Goal: Task Accomplishment & Management: Manage account settings

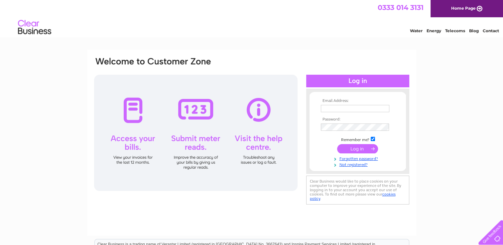
type input "lauraann.leslie@henry-group.net"
click at [349, 148] on input "submit" at bounding box center [357, 148] width 41 height 9
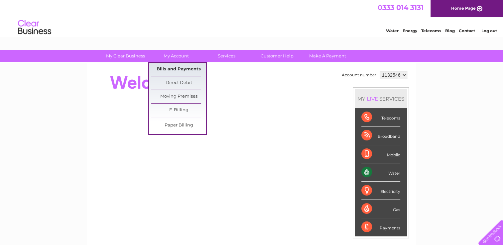
click at [179, 70] on link "Bills and Payments" at bounding box center [178, 69] width 55 height 13
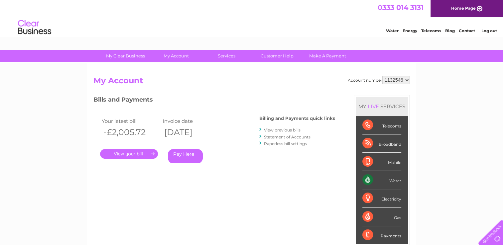
click at [122, 151] on link "." at bounding box center [129, 154] width 58 height 10
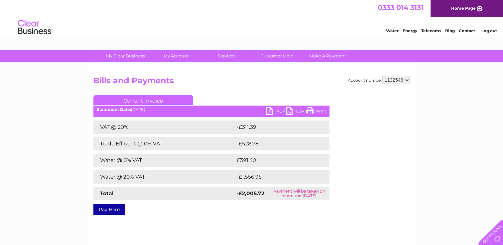
click at [275, 111] on link "PDF" at bounding box center [276, 112] width 20 height 10
click at [463, 31] on link "Contact" at bounding box center [467, 30] width 16 height 5
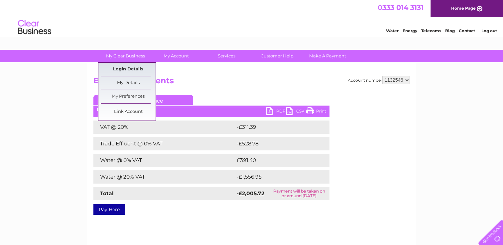
click at [129, 69] on link "Login Details" at bounding box center [128, 69] width 55 height 13
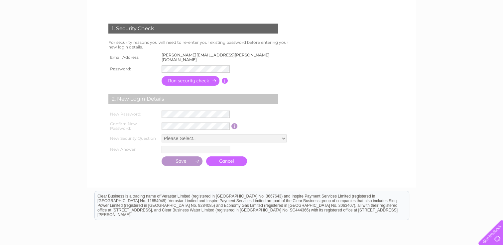
scroll to position [86, 0]
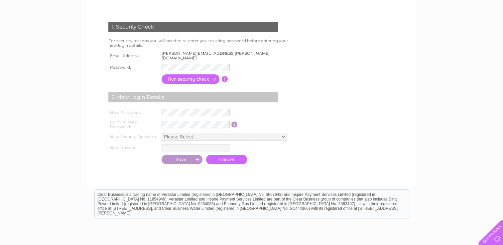
click at [223, 76] on input "button" at bounding box center [225, 79] width 6 height 6
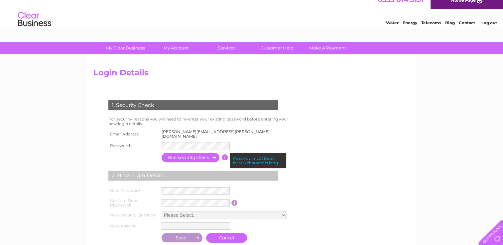
scroll to position [7, 0]
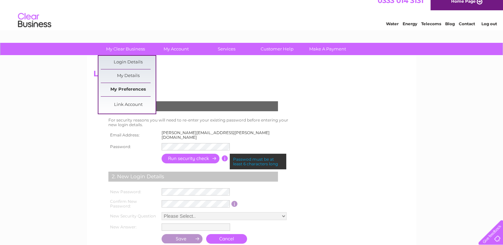
click at [127, 90] on link "My Preferences" at bounding box center [128, 89] width 55 height 13
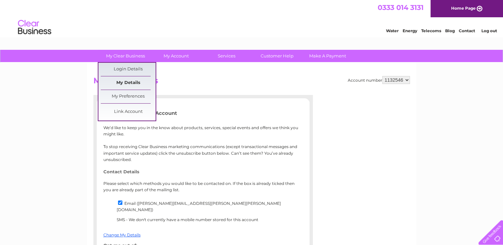
click at [130, 81] on link "My Details" at bounding box center [128, 82] width 55 height 13
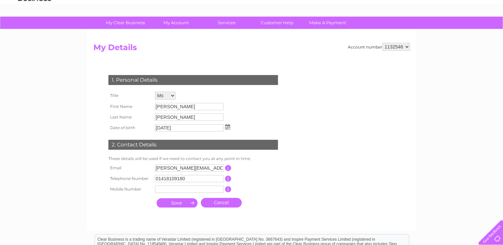
scroll to position [21, 0]
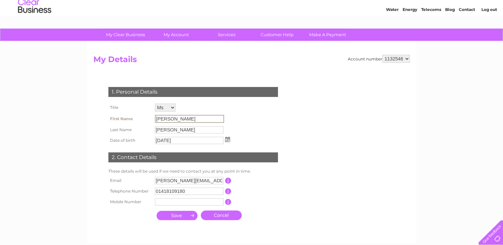
click at [183, 120] on input "Laura-Ann" at bounding box center [189, 119] width 69 height 8
drag, startPoint x: 183, startPoint y: 118, endPoint x: 153, endPoint y: 119, distance: 30.6
click at [153, 119] on tr "First Name Laura-Ann" at bounding box center [169, 118] width 125 height 11
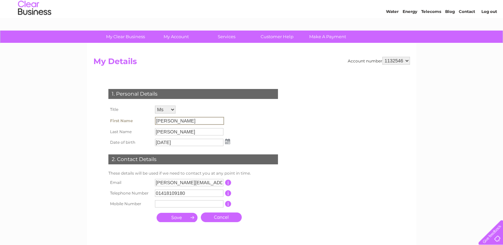
click at [268, 214] on div "1. Personal Details Title Mr Mrs Ms Miss Dr Rev Prof Other First Name Laura-Ann…" at bounding box center [194, 153] width 202 height 143
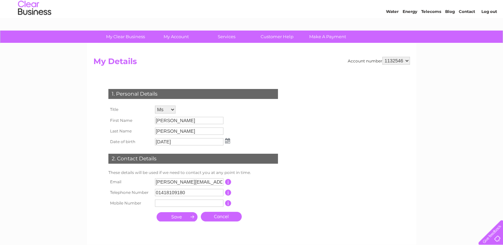
click at [177, 123] on input "Laura-Ann" at bounding box center [189, 120] width 68 height 7
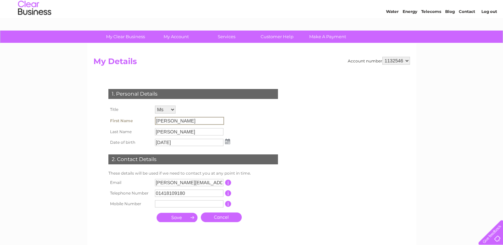
click at [186, 122] on input "Laura-Ann" at bounding box center [189, 121] width 69 height 8
click at [171, 133] on input "Leslie" at bounding box center [189, 132] width 69 height 8
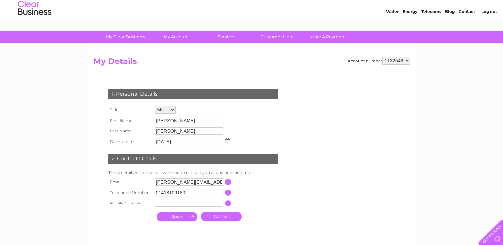
click at [225, 216] on link "Cancel" at bounding box center [221, 217] width 41 height 10
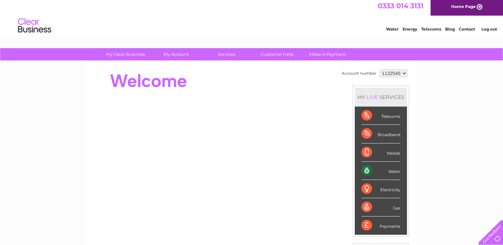
scroll to position [2, 0]
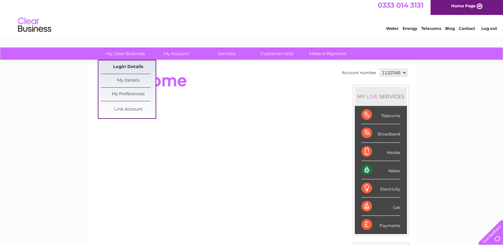
click at [136, 68] on link "Login Details" at bounding box center [128, 66] width 55 height 13
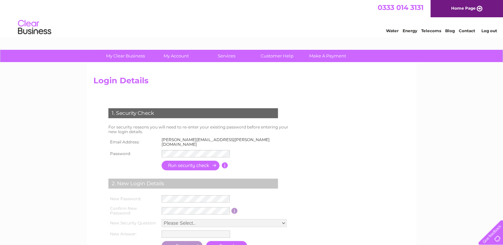
click at [227, 139] on td "[PERSON_NAME][EMAIL_ADDRESS][PERSON_NAME][DOMAIN_NAME]" at bounding box center [228, 142] width 136 height 13
drag, startPoint x: 227, startPoint y: 139, endPoint x: 157, endPoint y: 137, distance: 70.5
click at [157, 137] on tr "Email Address: [PERSON_NAME][EMAIL_ADDRESS][PERSON_NAME][DOMAIN_NAME]" at bounding box center [201, 142] width 189 height 13
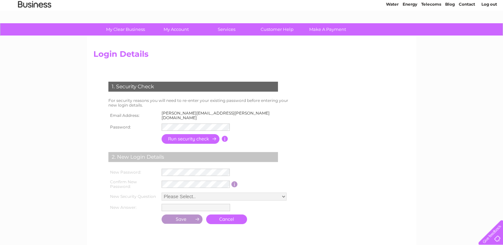
scroll to position [27, 0]
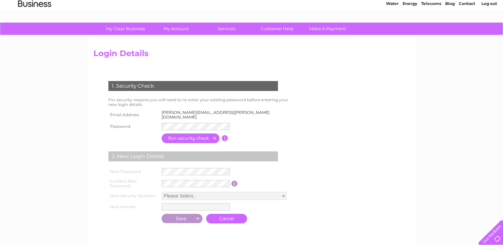
click at [487, 4] on link "Log out" at bounding box center [489, 3] width 16 height 5
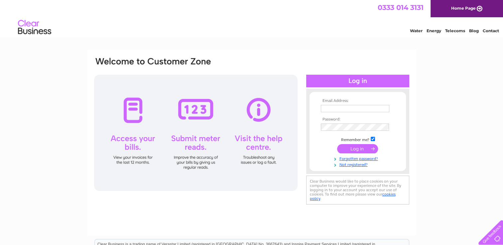
type input "lauraann.leslie@henry-group.net"
click at [361, 150] on input "submit" at bounding box center [357, 149] width 41 height 9
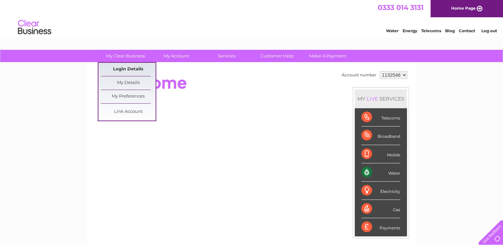
click at [130, 67] on link "Login Details" at bounding box center [128, 69] width 55 height 13
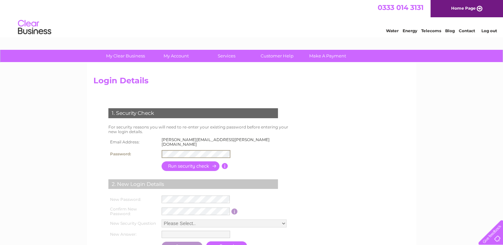
click at [328, 171] on form "1. Security Check For security reasons you will need to re-enter your existing …" at bounding box center [251, 180] width 316 height 171
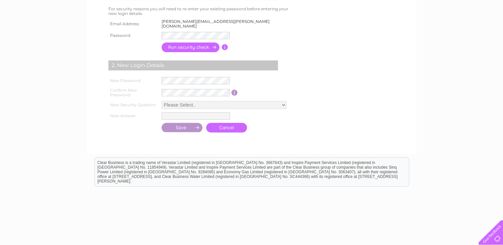
scroll to position [120, 0]
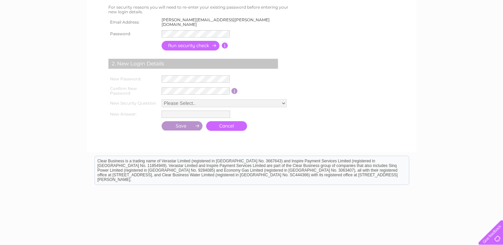
click at [193, 42] on input "button" at bounding box center [190, 46] width 58 height 10
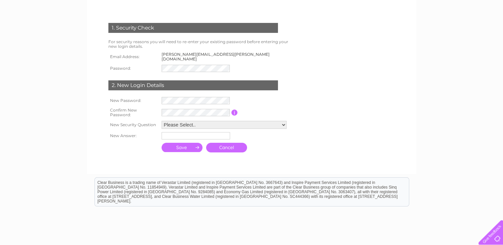
scroll to position [74, 0]
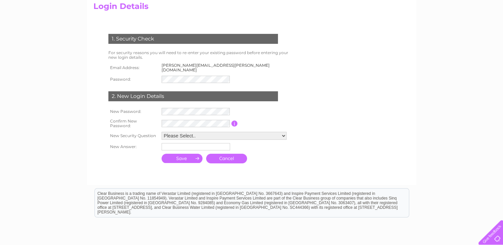
click at [227, 156] on link "Cancel" at bounding box center [226, 159] width 41 height 10
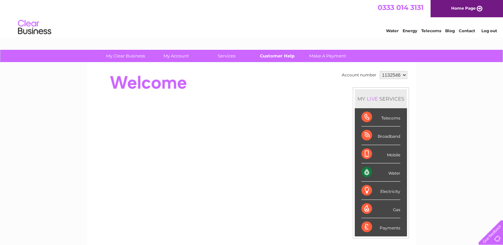
click at [283, 57] on link "Customer Help" at bounding box center [277, 56] width 55 height 12
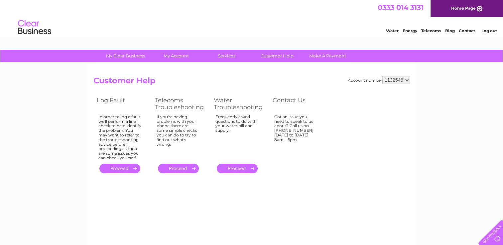
click at [493, 32] on link "Log out" at bounding box center [489, 30] width 16 height 5
